Goal: Task Accomplishment & Management: Use online tool/utility

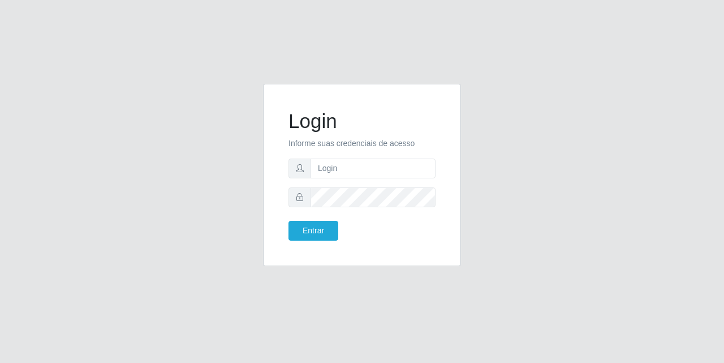
click at [329, 173] on input "text" at bounding box center [373, 168] width 125 height 20
type input "[EMAIL_ADDRESS][DOMAIN_NAME]"
click at [376, 208] on form "Login Informe suas credenciais de acesso [EMAIL_ADDRESS][DOMAIN_NAME] Entrar" at bounding box center [361, 174] width 147 height 131
click at [305, 228] on button "Entrar" at bounding box center [313, 231] width 50 height 20
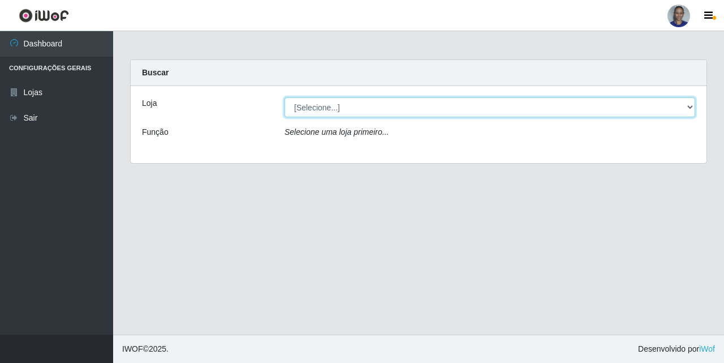
click at [693, 110] on select "[Selecione...] Supermercado [GEOGRAPHIC_DATA]" at bounding box center [490, 107] width 411 height 20
select select "165"
click at [285, 97] on select "[Selecione...] Supermercado [GEOGRAPHIC_DATA]" at bounding box center [490, 107] width 411 height 20
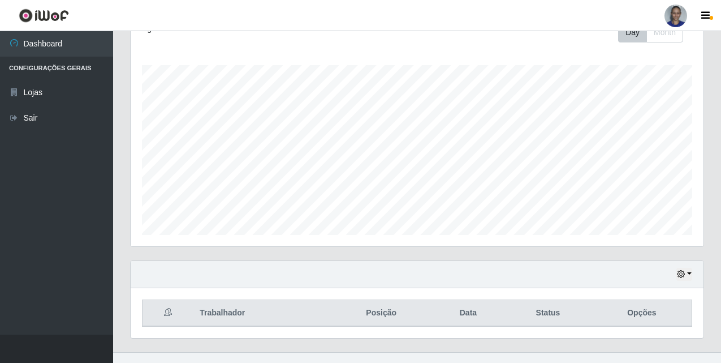
scroll to position [187, 0]
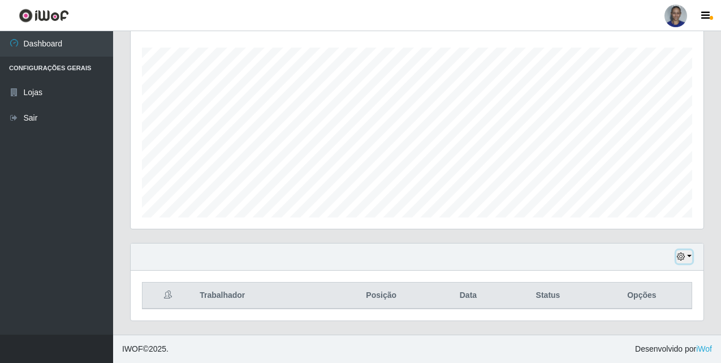
click at [691, 256] on button "button" at bounding box center [685, 256] width 16 height 13
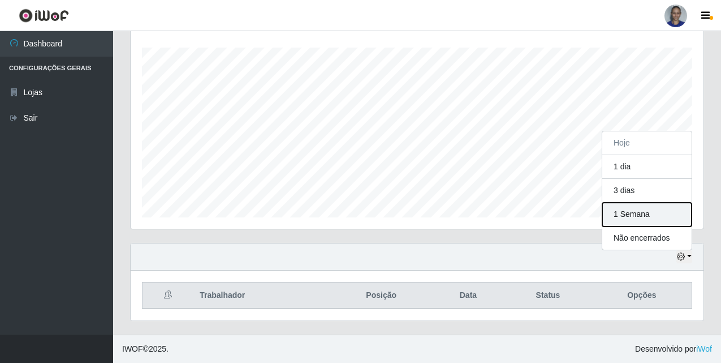
click at [674, 223] on button "1 Semana" at bounding box center [646, 215] width 89 height 24
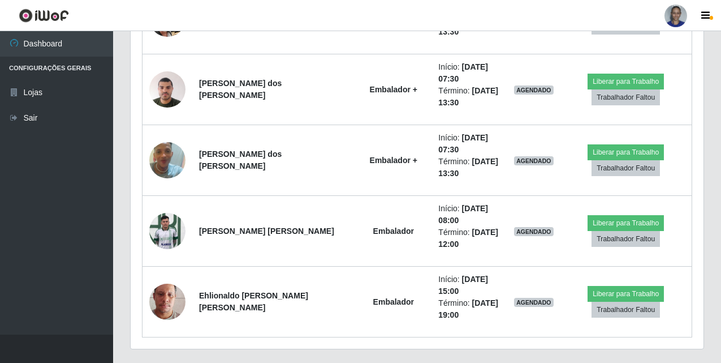
scroll to position [1460, 0]
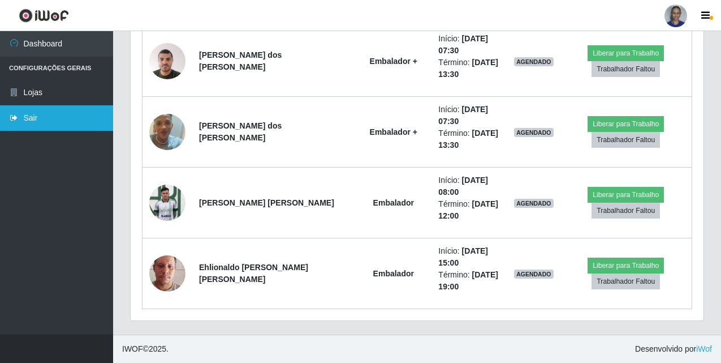
click at [50, 123] on link "Sair" at bounding box center [56, 117] width 113 height 25
